Goal: Task Accomplishment & Management: Complete application form

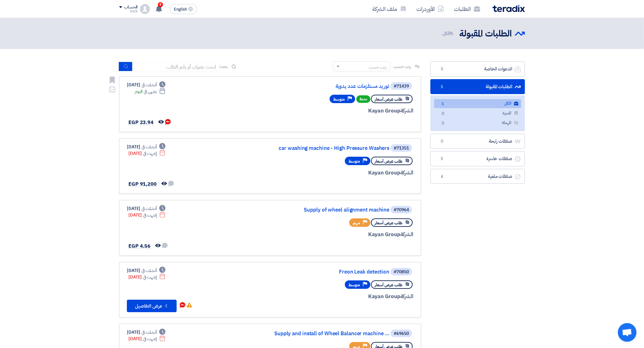
click at [385, 99] on span "طلب عرض أسعار" at bounding box center [389, 99] width 28 height 6
click at [204, 97] on div "#71439 توريد مستلزمات عدد يدوية طلب عرض أسعار نشط Priority متوسط الشركة Kayan G…" at bounding box center [270, 104] width 287 height 45
click at [364, 104] on div "#71439 توريد مستلزمات عدد يدوية طلب عرض أسعار نشط Priority متوسط الشركة Kayan G…" at bounding box center [339, 104] width 150 height 45
click at [303, 118] on div at bounding box center [339, 122] width 150 height 9
click at [371, 85] on link "توريد مستلزمات عدد يدوية" at bounding box center [327, 86] width 124 height 6
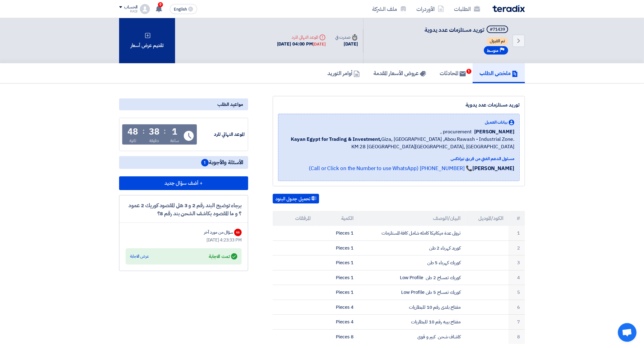
click at [157, 29] on div "تقديم عرض أسعار" at bounding box center [147, 40] width 56 height 45
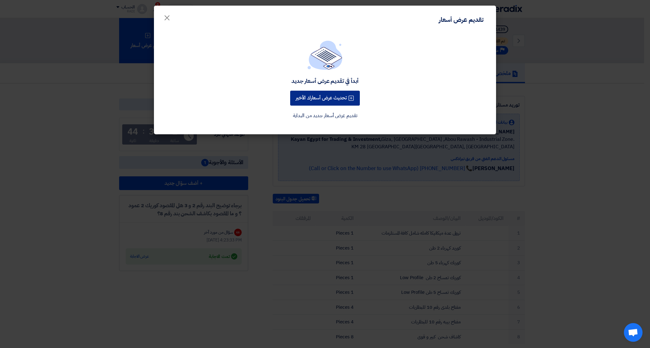
click at [329, 96] on button "تحديث عرض أسعارك الأخير" at bounding box center [325, 98] width 70 height 15
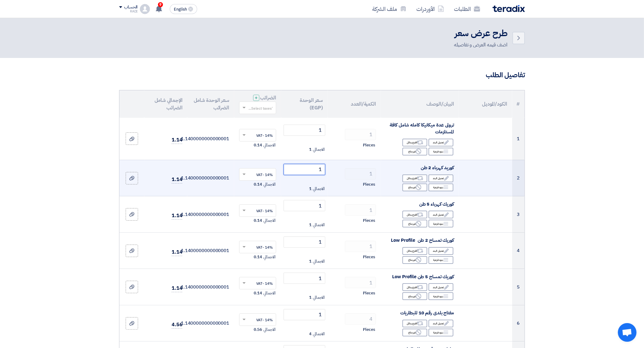
click at [327, 168] on td "1 الاجمالي 1" at bounding box center [304, 178] width 47 height 36
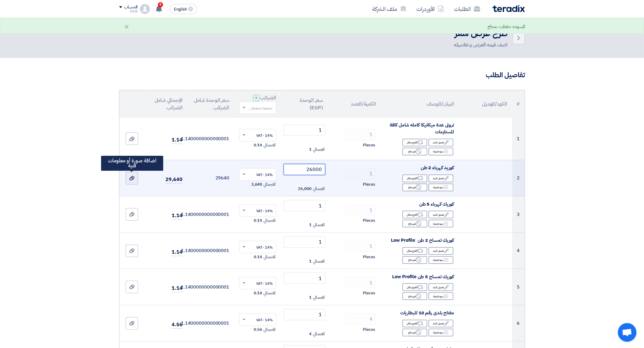
type input "26000"
click at [129, 175] on div at bounding box center [132, 177] width 6 height 7
click at [0, 0] on input "file" at bounding box center [0, 0] width 0 height 0
